Goal: Transaction & Acquisition: Obtain resource

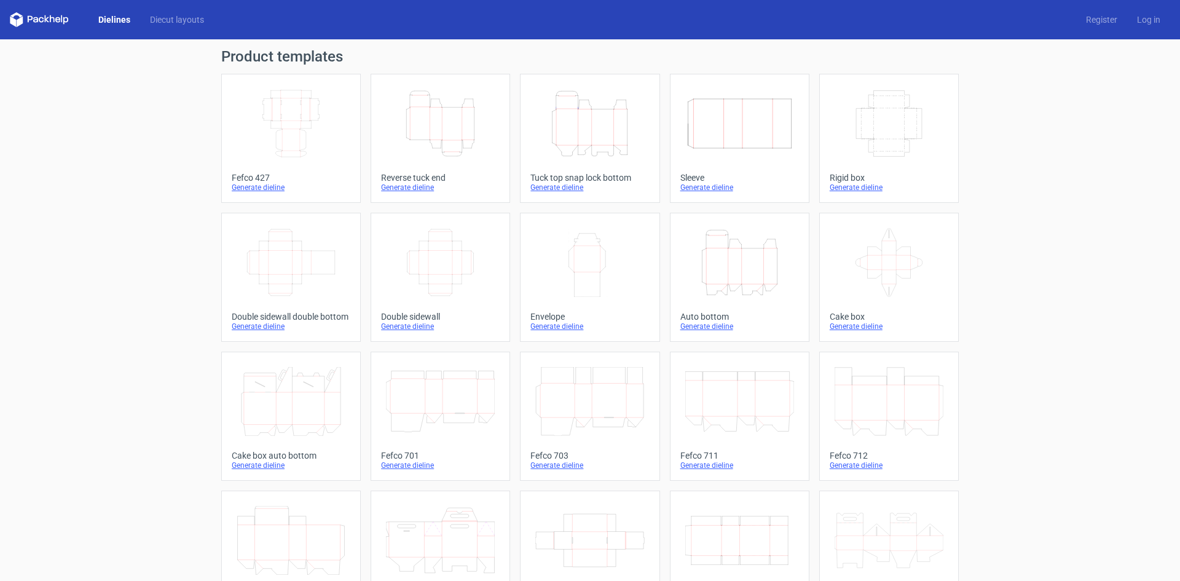
click at [444, 114] on icon "Height Depth Width" at bounding box center [440, 123] width 109 height 69
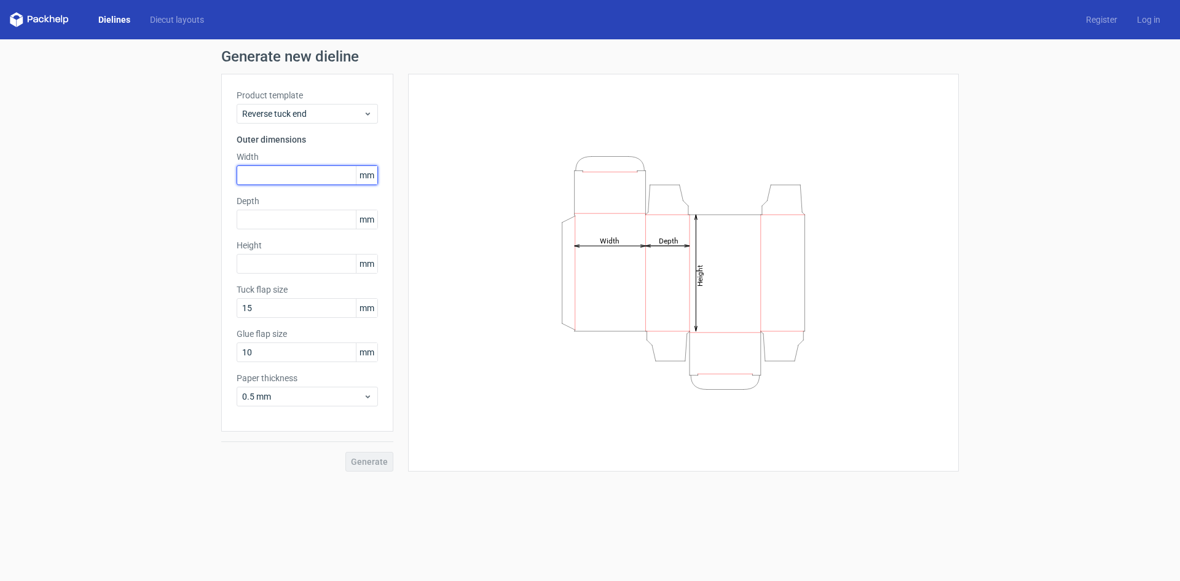
click at [304, 179] on input "text" at bounding box center [307, 175] width 141 height 20
click at [264, 171] on input "text" at bounding box center [307, 175] width 141 height 20
type input "200"
click at [296, 216] on input "text" at bounding box center [307, 220] width 141 height 20
click at [257, 224] on input "text" at bounding box center [307, 220] width 141 height 20
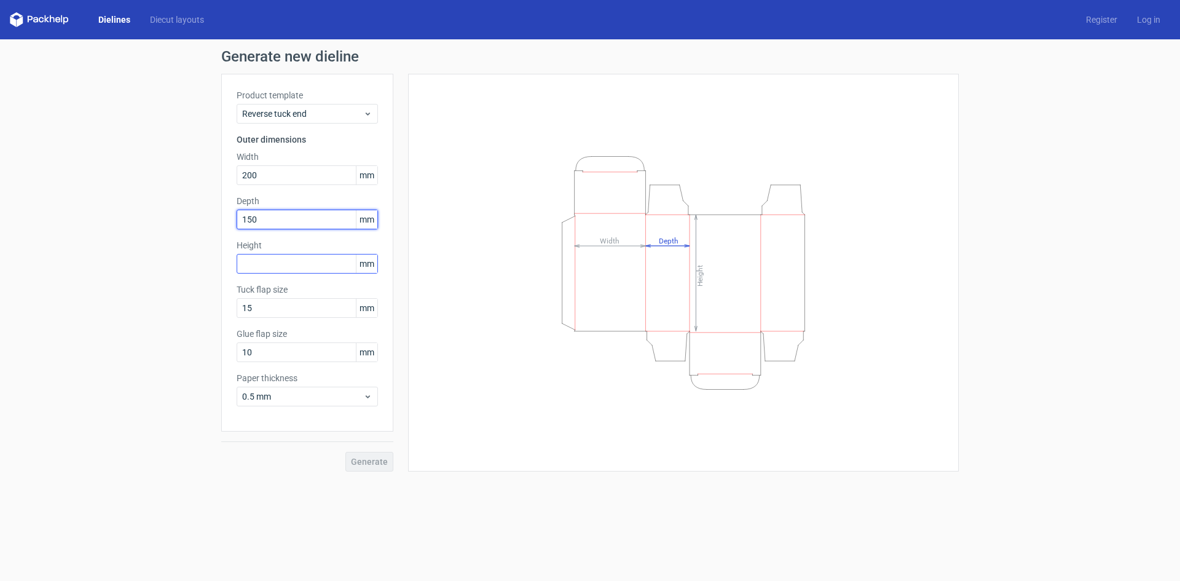
type input "150"
click at [290, 261] on input "text" at bounding box center [307, 264] width 141 height 20
drag, startPoint x: 323, startPoint y: 263, endPoint x: 367, endPoint y: 282, distance: 48.2
click at [429, 279] on div "Height Depth Width" at bounding box center [683, 272] width 520 height 367
click at [257, 267] on input "text" at bounding box center [307, 264] width 141 height 20
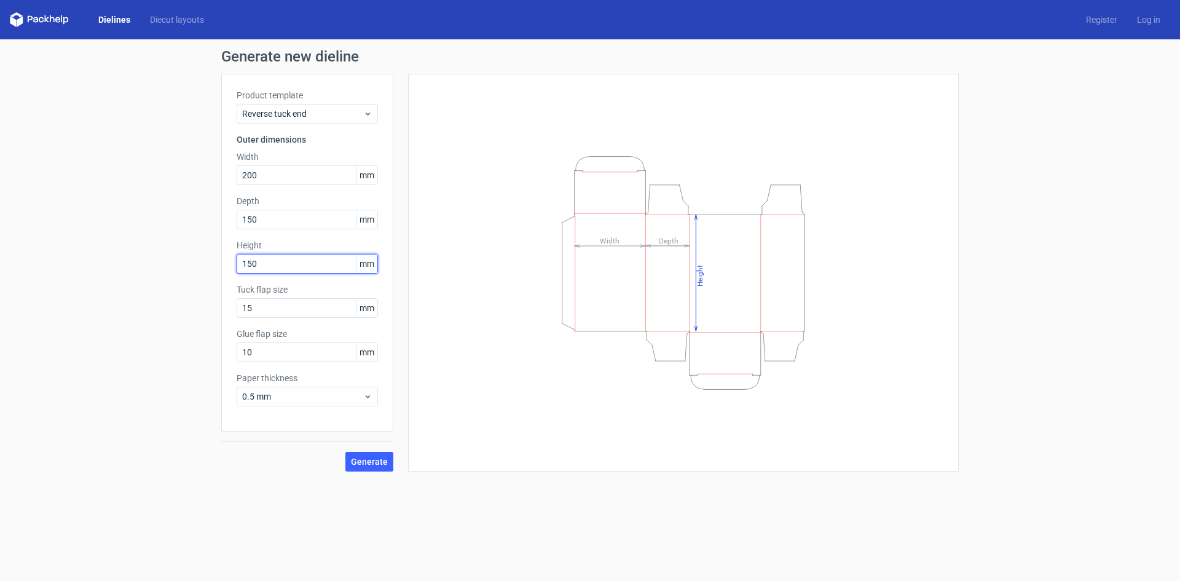
type input "150"
click at [345, 452] on button "Generate" at bounding box center [369, 462] width 48 height 20
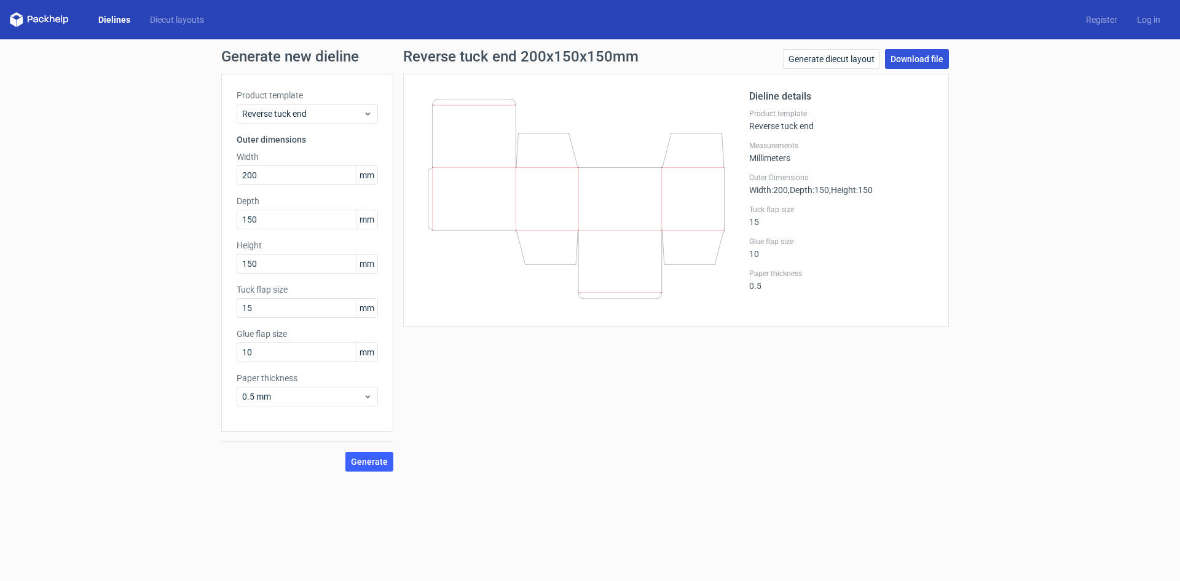
click at [928, 55] on link "Download file" at bounding box center [917, 59] width 64 height 20
